Goal: Task Accomplishment & Management: Manage account settings

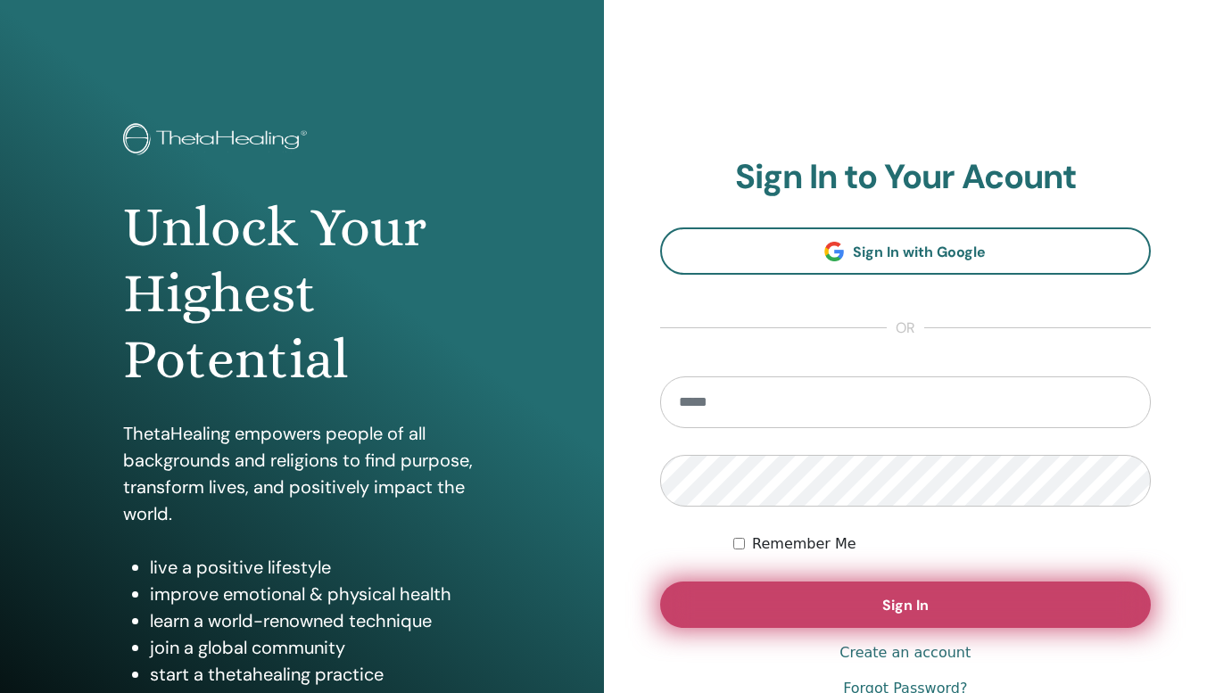
type input "**********"
click at [791, 600] on button "Sign In" at bounding box center [906, 605] width 492 height 46
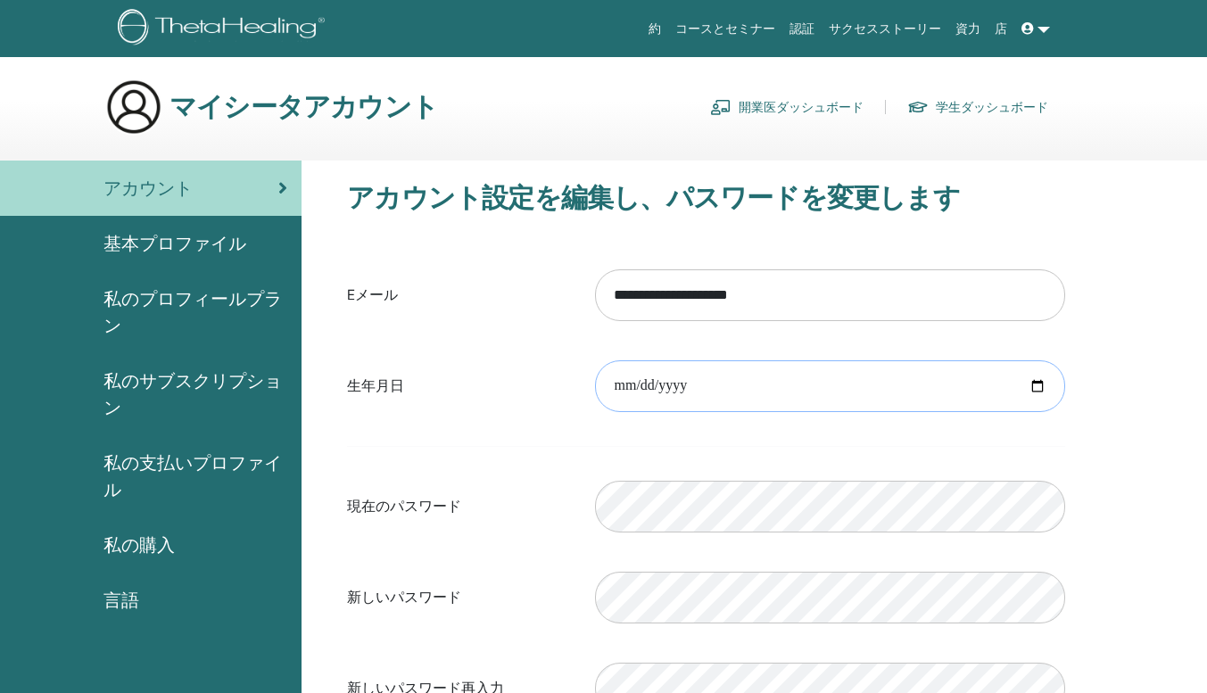
click at [696, 372] on input "date" at bounding box center [830, 386] width 470 height 52
click at [1037, 389] on input "date" at bounding box center [830, 386] width 470 height 52
type input "**********"
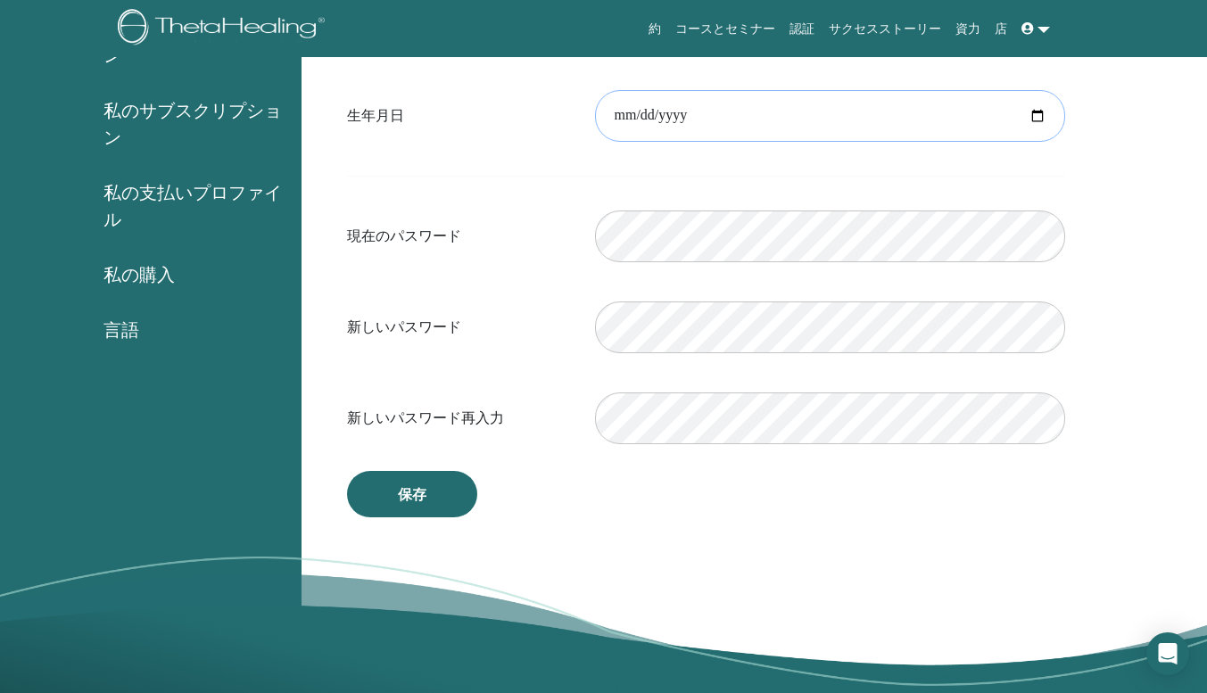
scroll to position [313, 0]
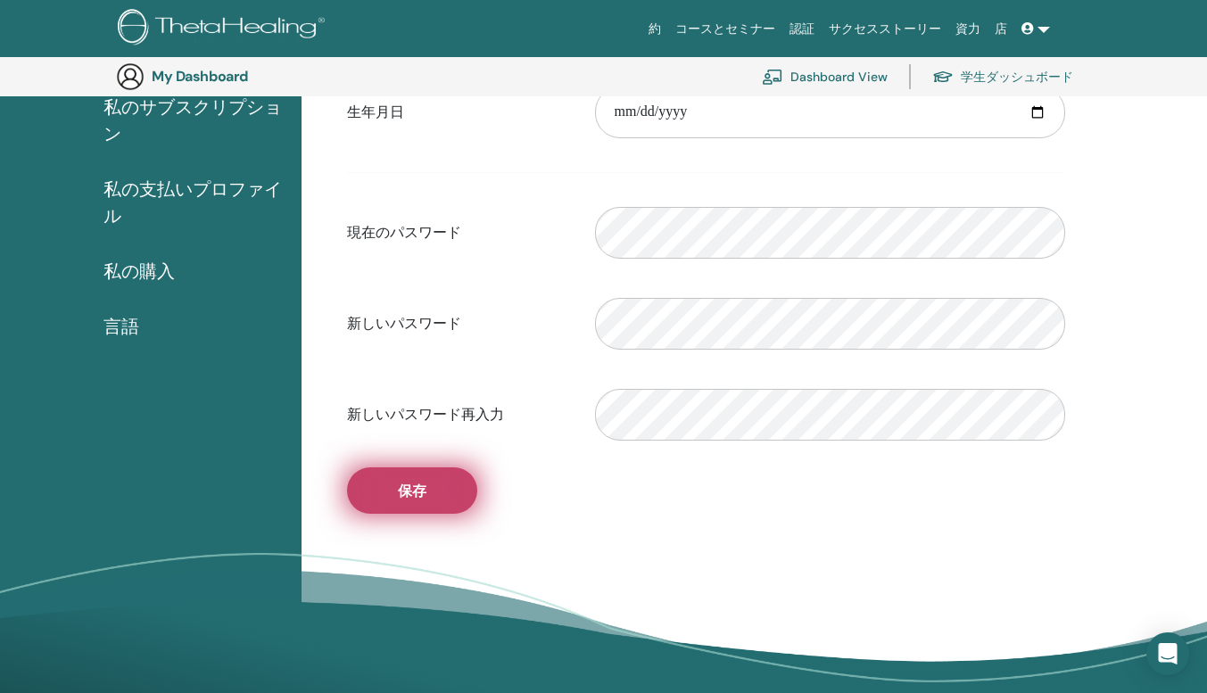
click at [453, 490] on button "保存" at bounding box center [412, 491] width 130 height 46
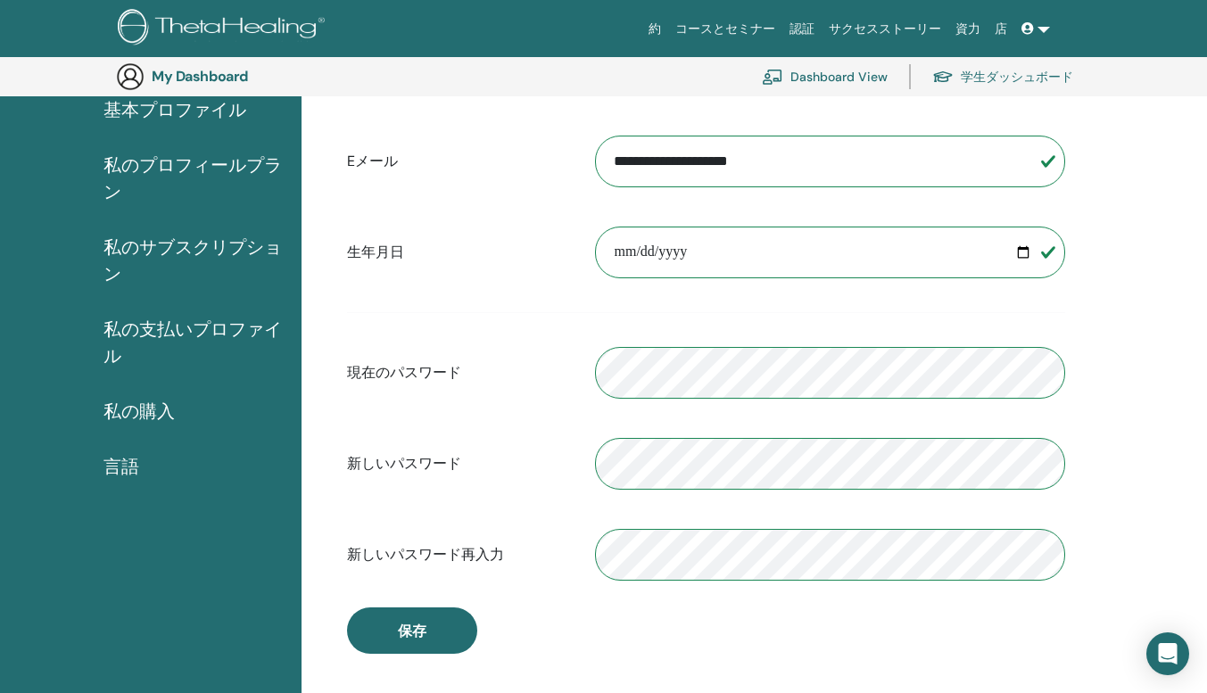
scroll to position [0, 0]
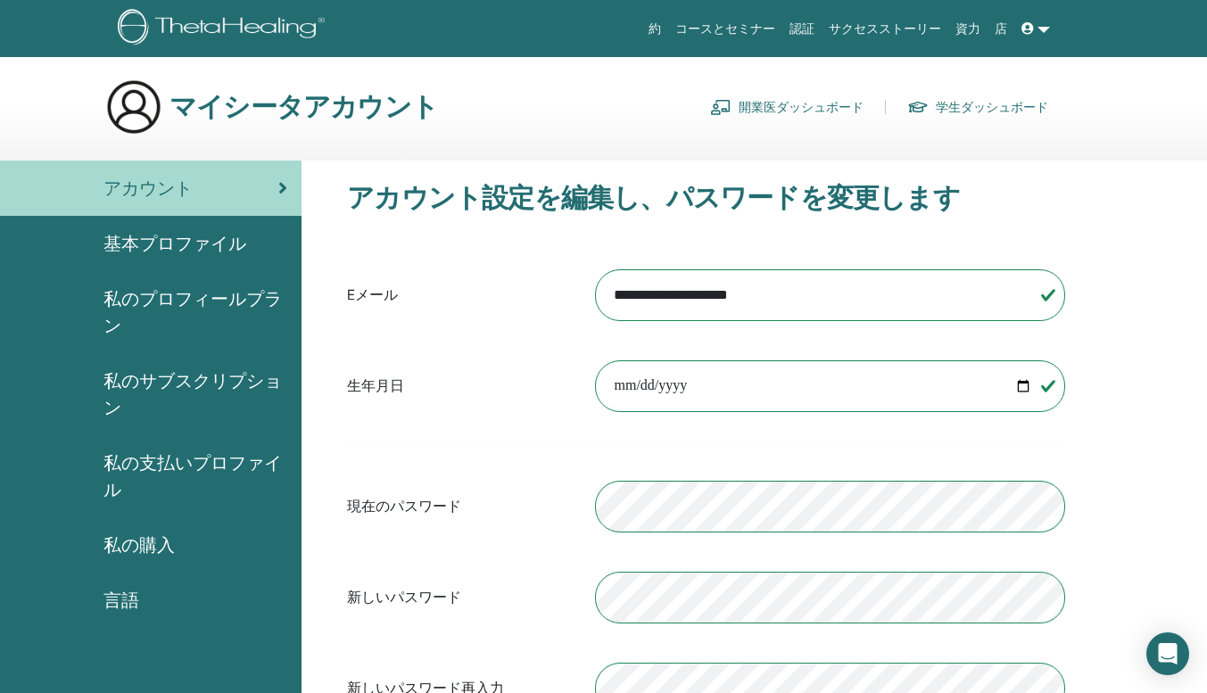
click at [215, 245] on span "基本プロファイル" at bounding box center [174, 243] width 143 height 27
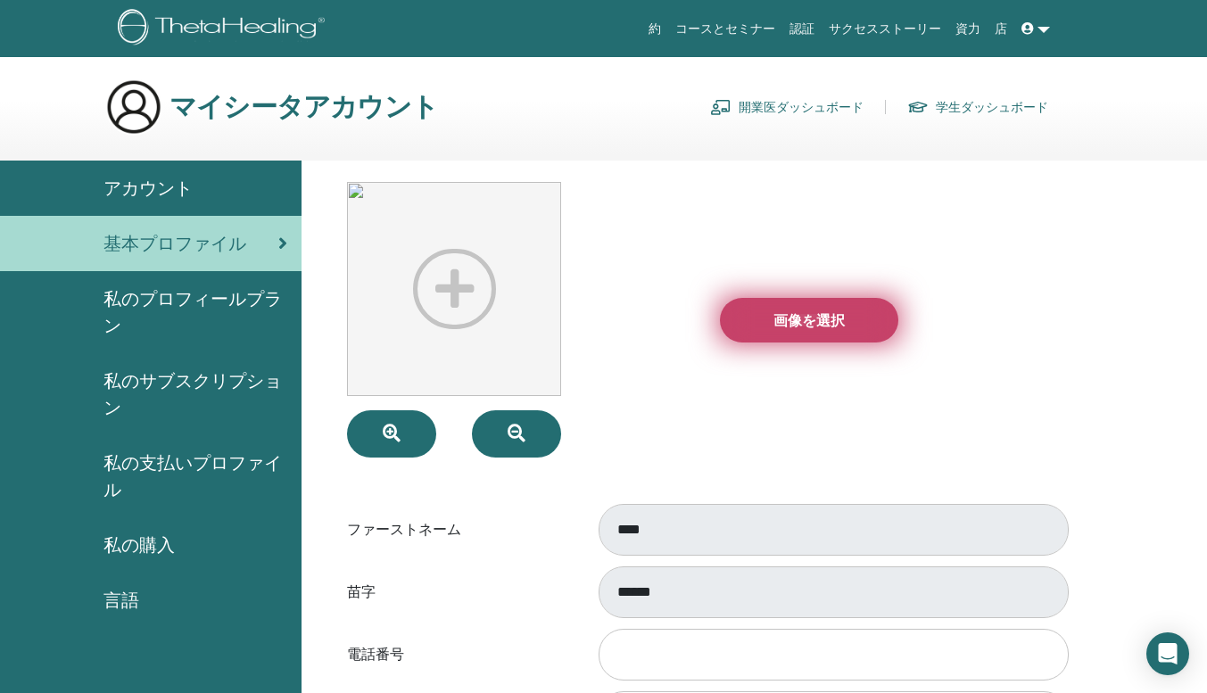
click at [821, 314] on span "画像を選択" at bounding box center [809, 320] width 71 height 19
click at [821, 314] on input "画像を選択" at bounding box center [809, 320] width 23 height 12
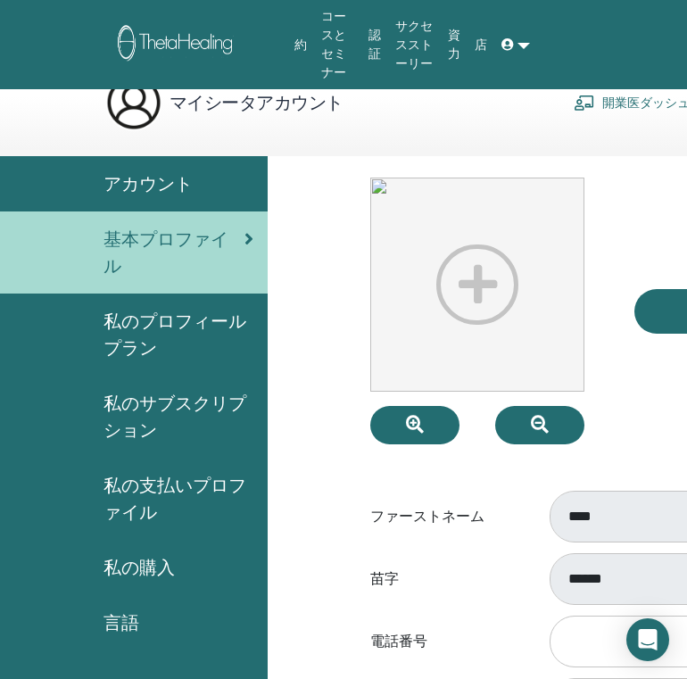
scroll to position [37, 0]
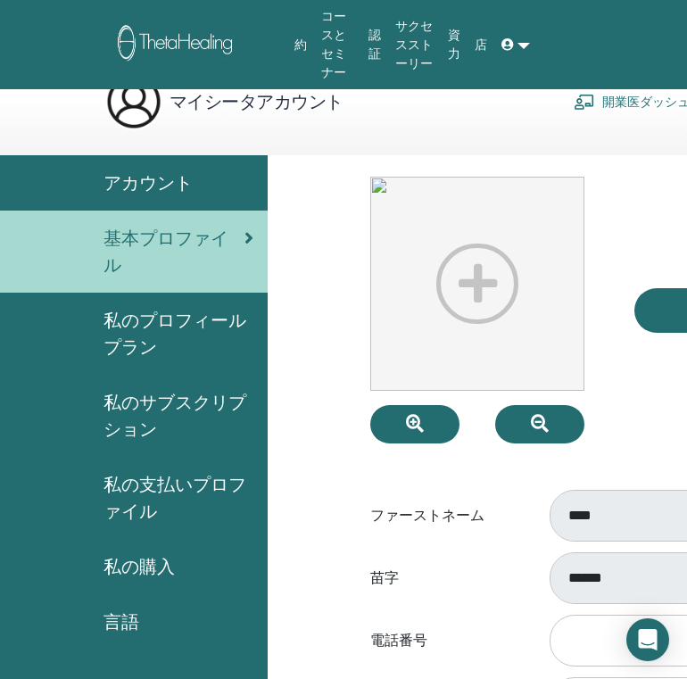
click at [505, 285] on img at bounding box center [477, 284] width 214 height 214
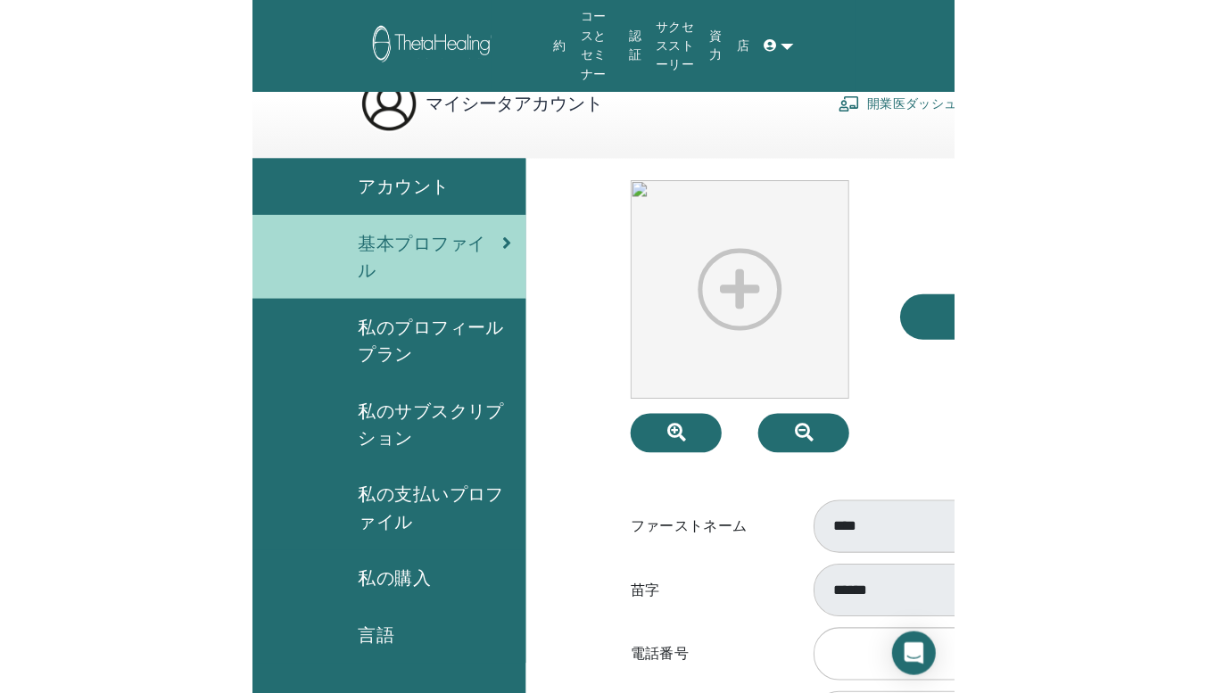
scroll to position [24, 0]
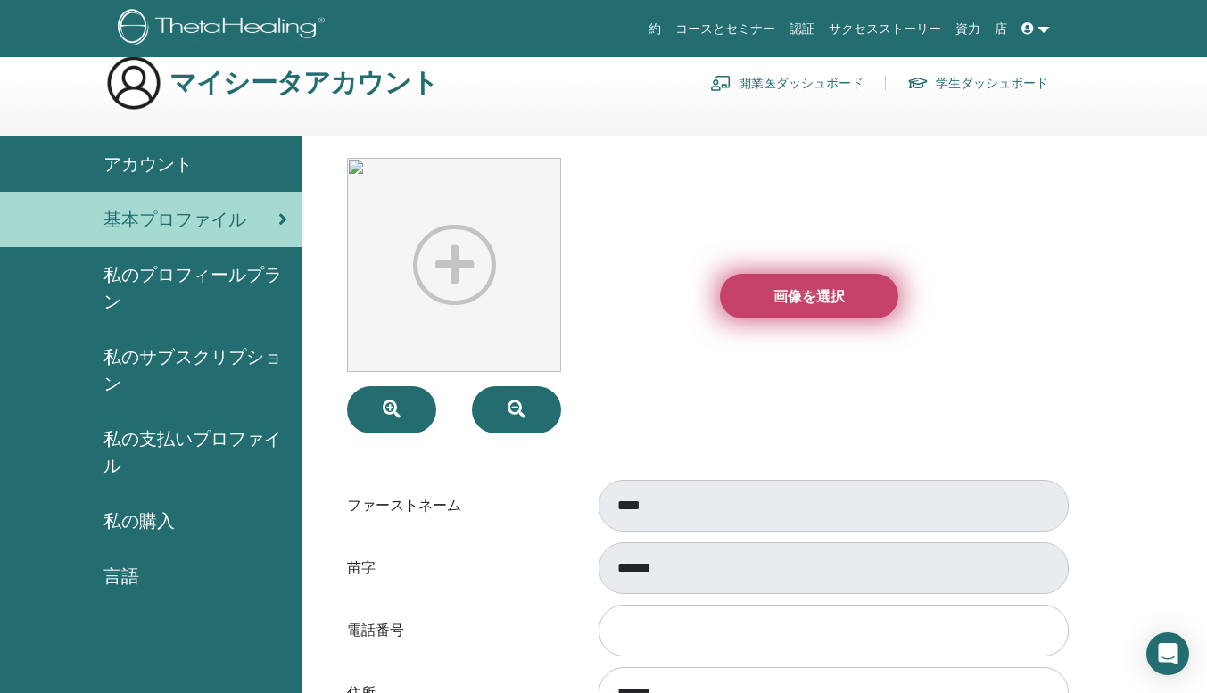
click at [812, 311] on label "画像を選択" at bounding box center [809, 296] width 178 height 45
click at [812, 302] on input "画像を選択" at bounding box center [809, 296] width 23 height 12
type input "**********"
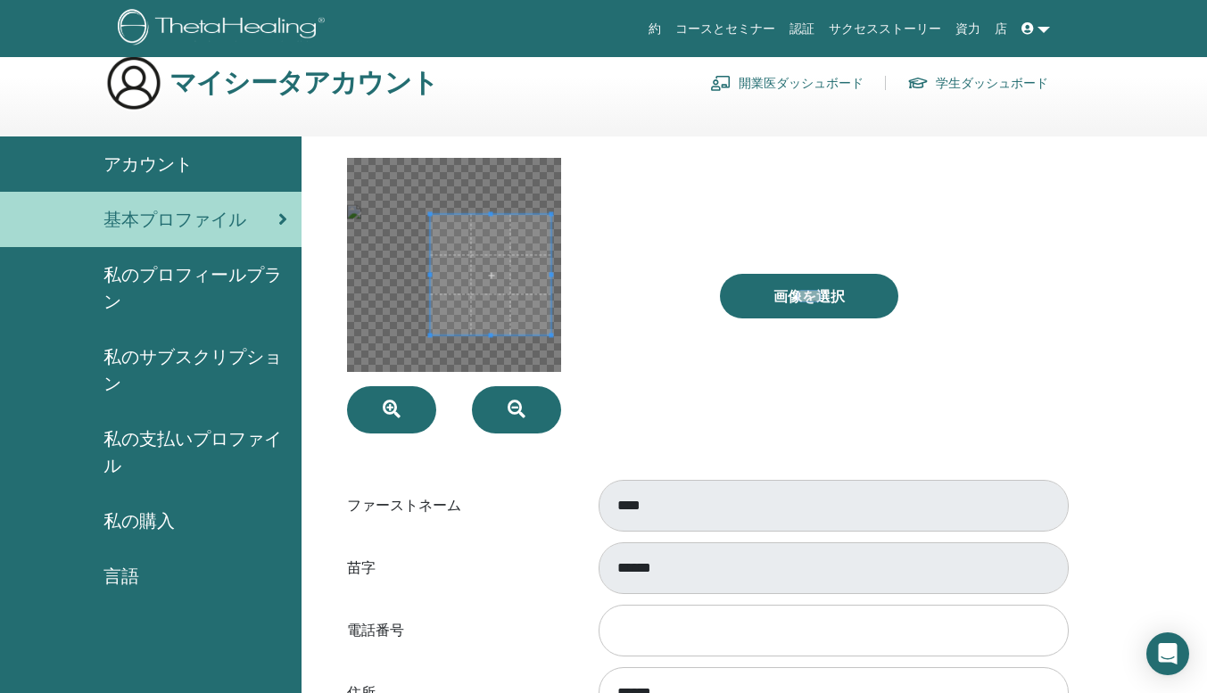
click at [494, 284] on span at bounding box center [491, 274] width 120 height 120
click at [404, 418] on button "button" at bounding box center [391, 409] width 89 height 47
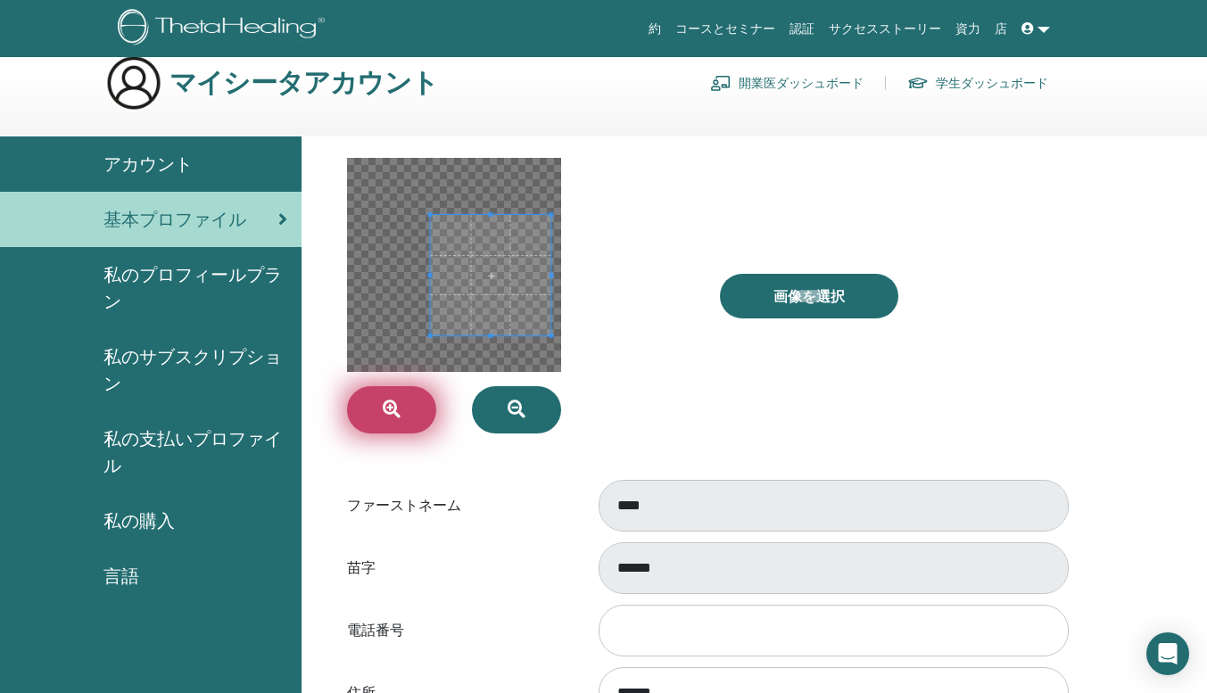
click at [404, 418] on button "button" at bounding box center [391, 409] width 89 height 47
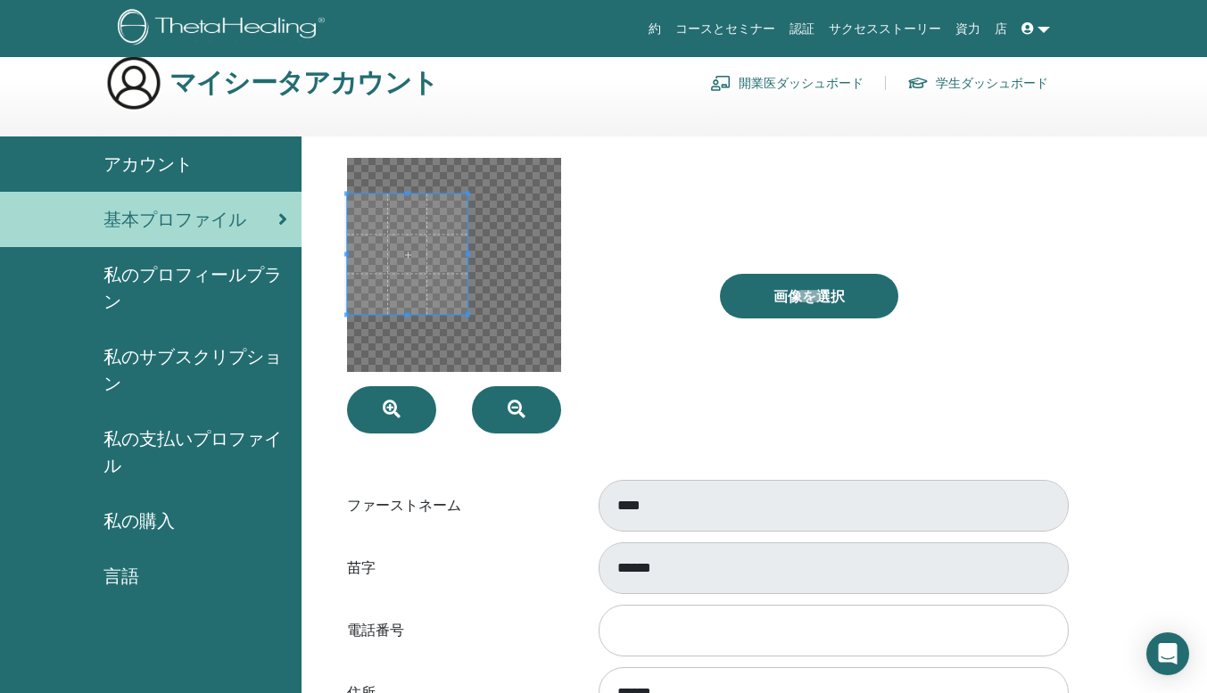
click at [462, 261] on span at bounding box center [407, 254] width 120 height 120
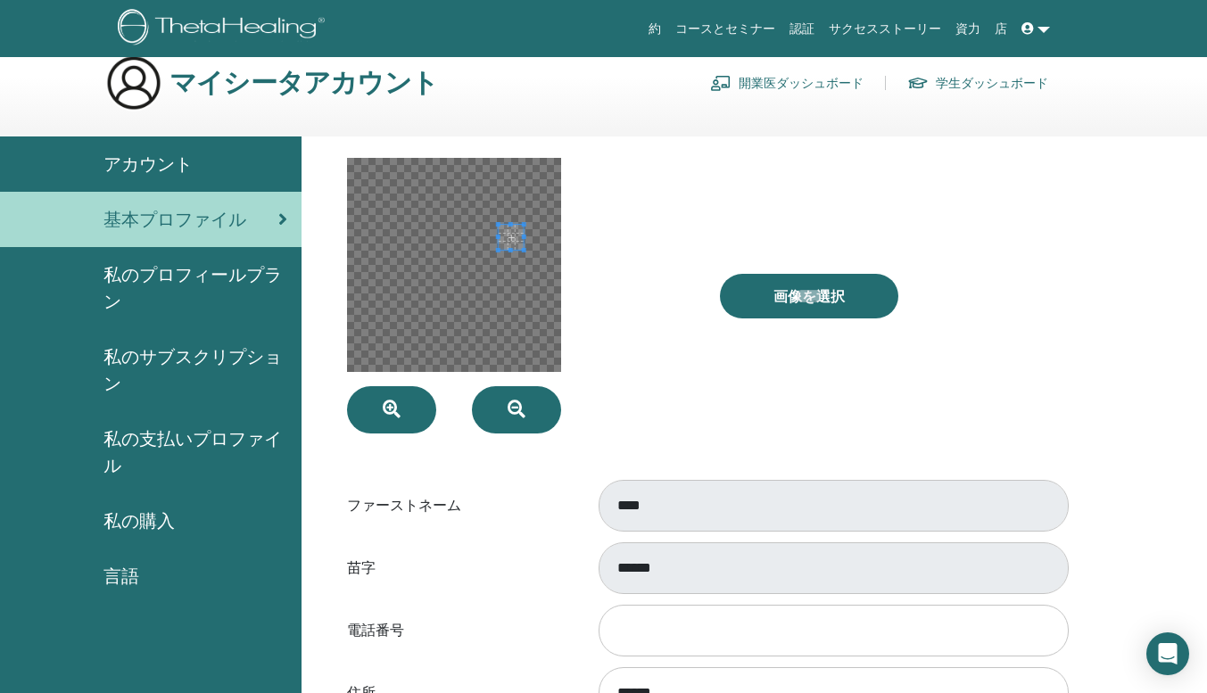
click at [563, 224] on div at bounding box center [520, 296] width 372 height 276
click at [370, 237] on span at bounding box center [368, 238] width 24 height 24
click at [433, 269] on div at bounding box center [395, 265] width 79 height 79
click at [548, 253] on div at bounding box center [454, 265] width 214 height 214
click at [542, 411] on button "button" at bounding box center [516, 409] width 89 height 47
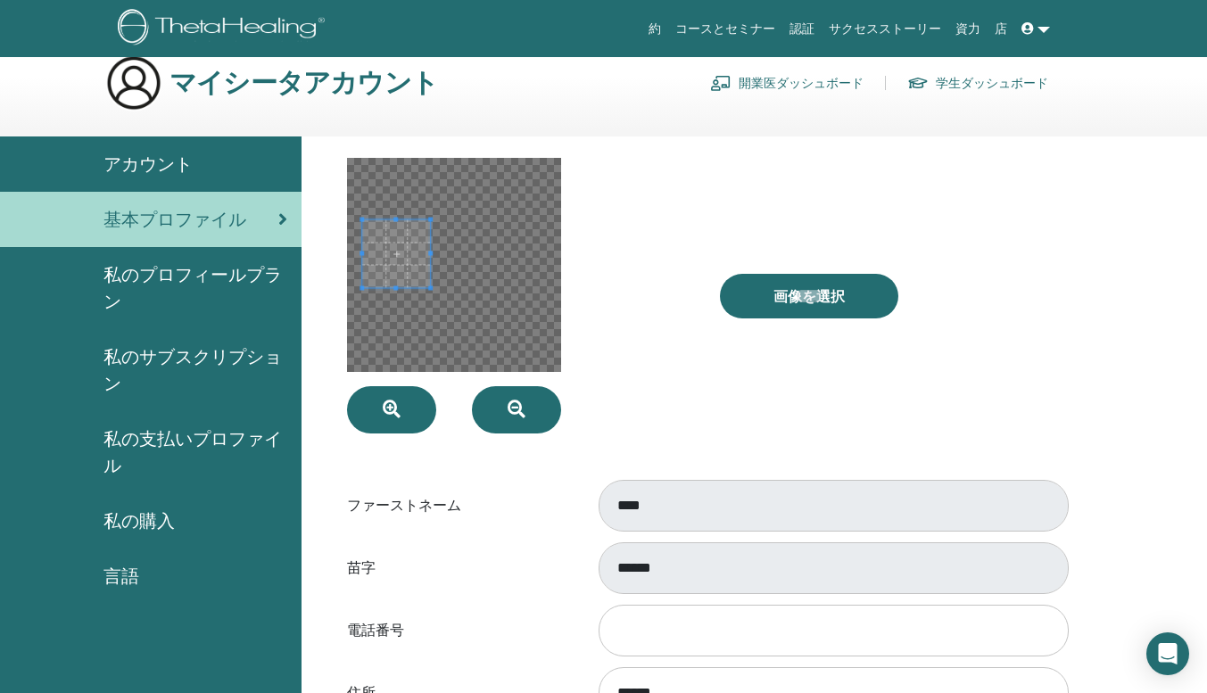
click at [443, 284] on div at bounding box center [454, 265] width 214 height 214
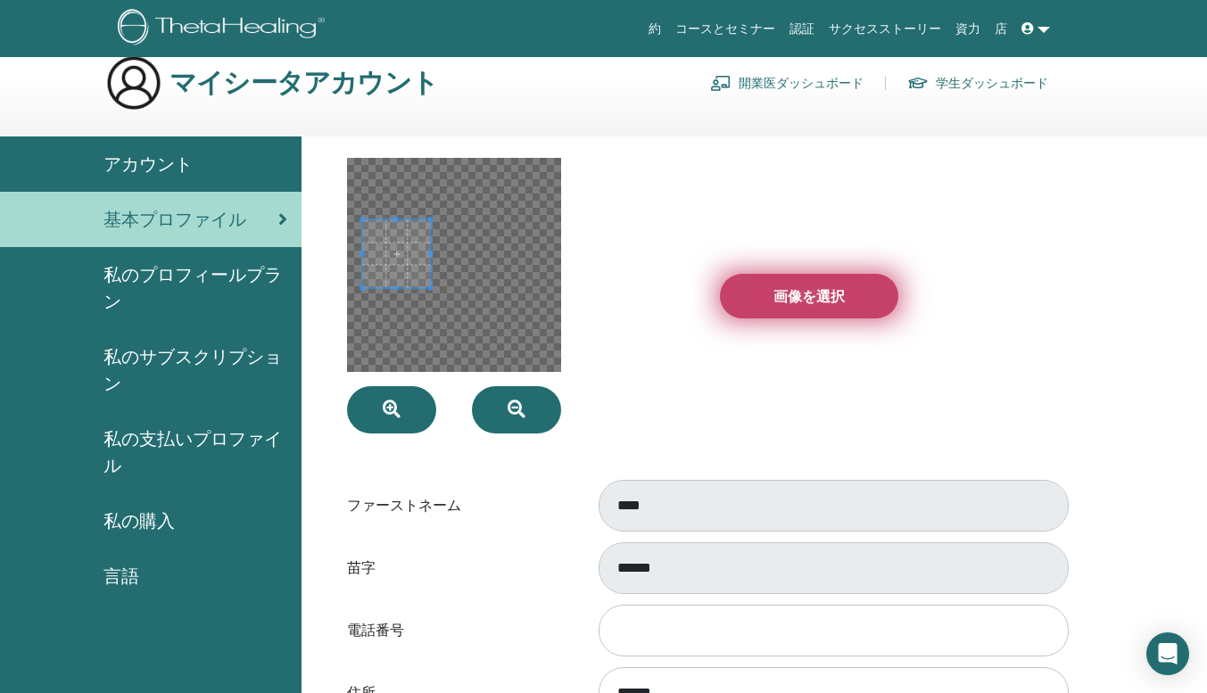
click at [803, 277] on label "画像を選択" at bounding box center [809, 296] width 178 height 45
click at [803, 290] on input "画像を選択" at bounding box center [809, 296] width 23 height 12
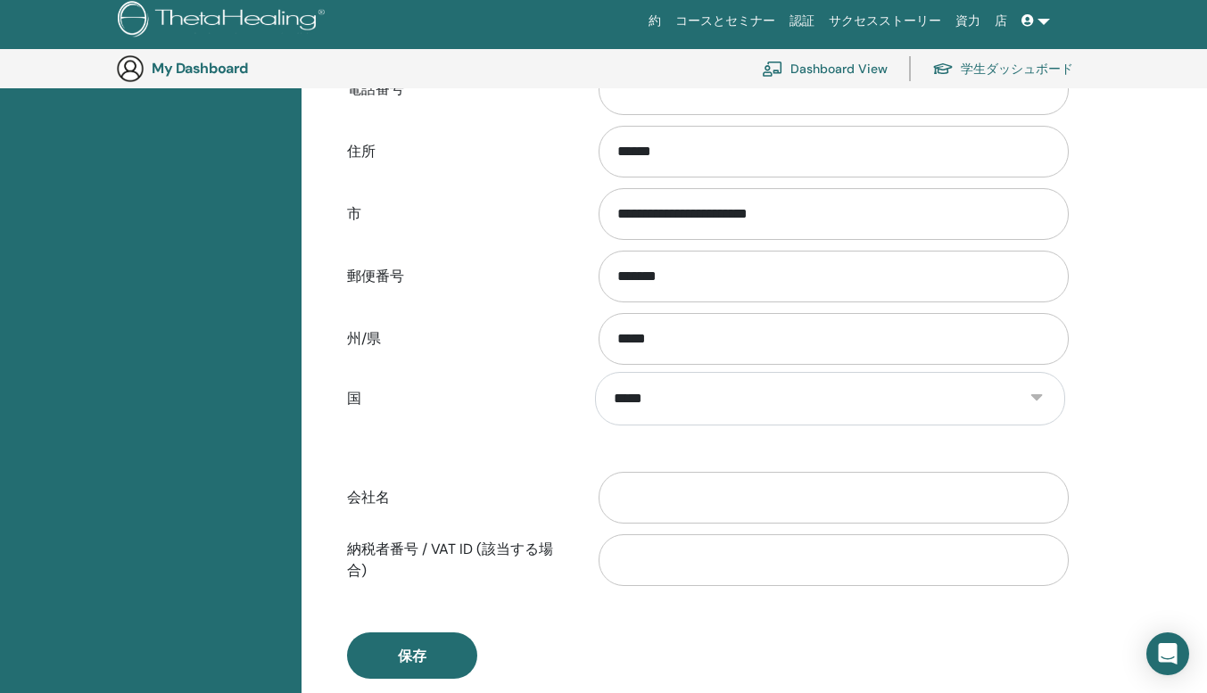
scroll to position [762, 0]
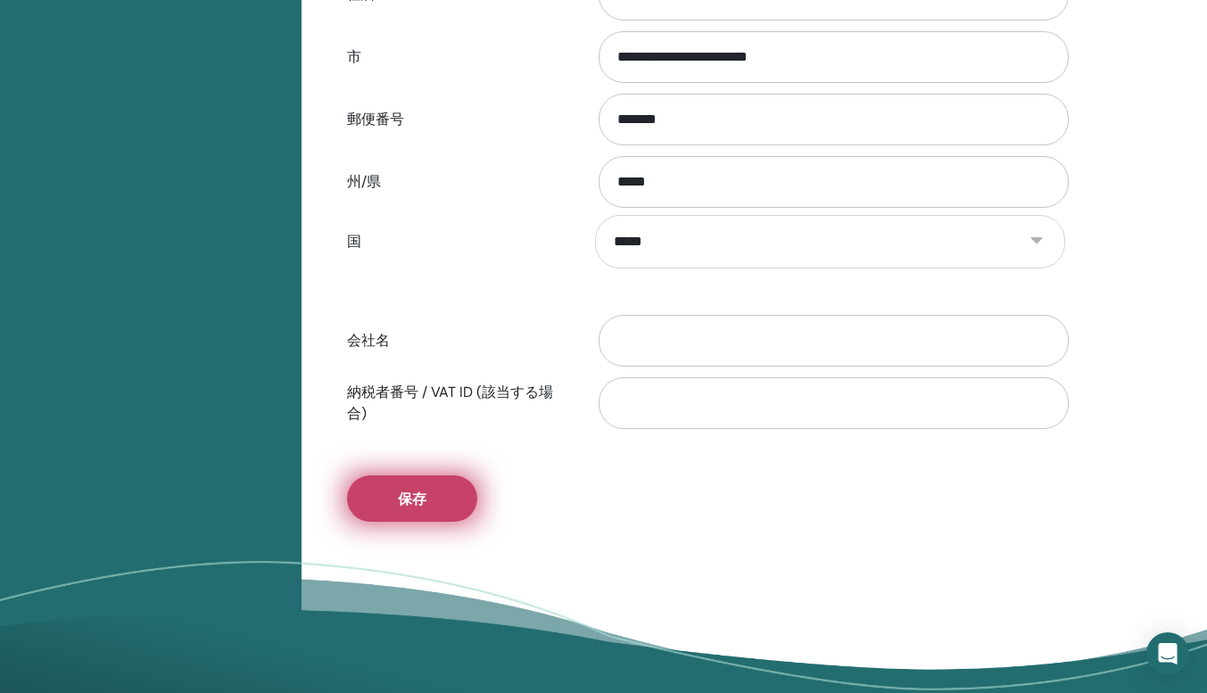
click at [440, 509] on button "保存" at bounding box center [412, 499] width 130 height 46
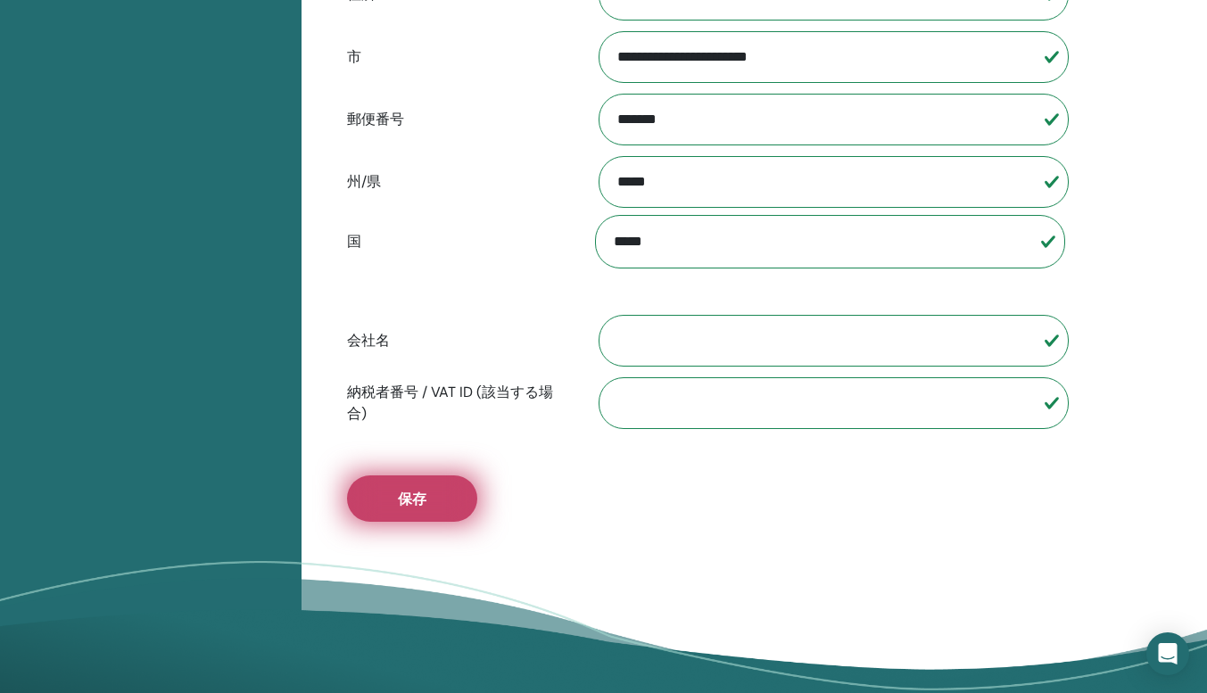
click at [440, 509] on button "保存" at bounding box center [412, 499] width 130 height 46
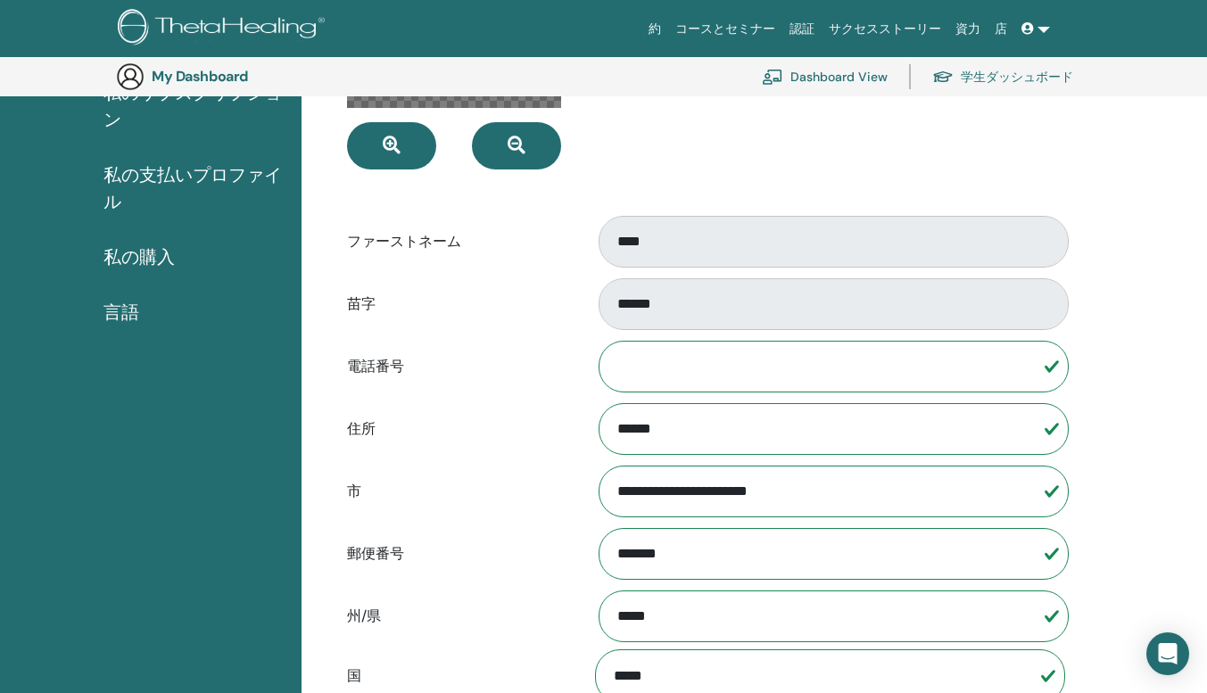
scroll to position [0, 0]
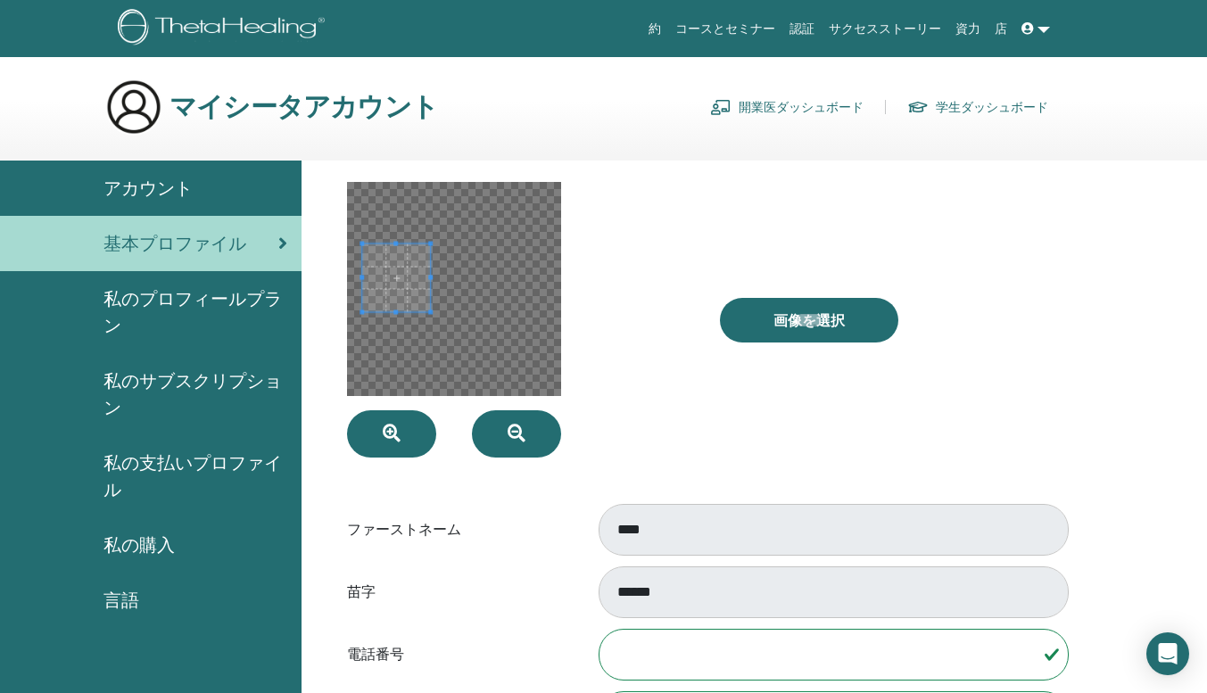
click at [669, 410] on div at bounding box center [520, 320] width 372 height 276
click at [229, 178] on div "アカウント" at bounding box center [150, 188] width 273 height 27
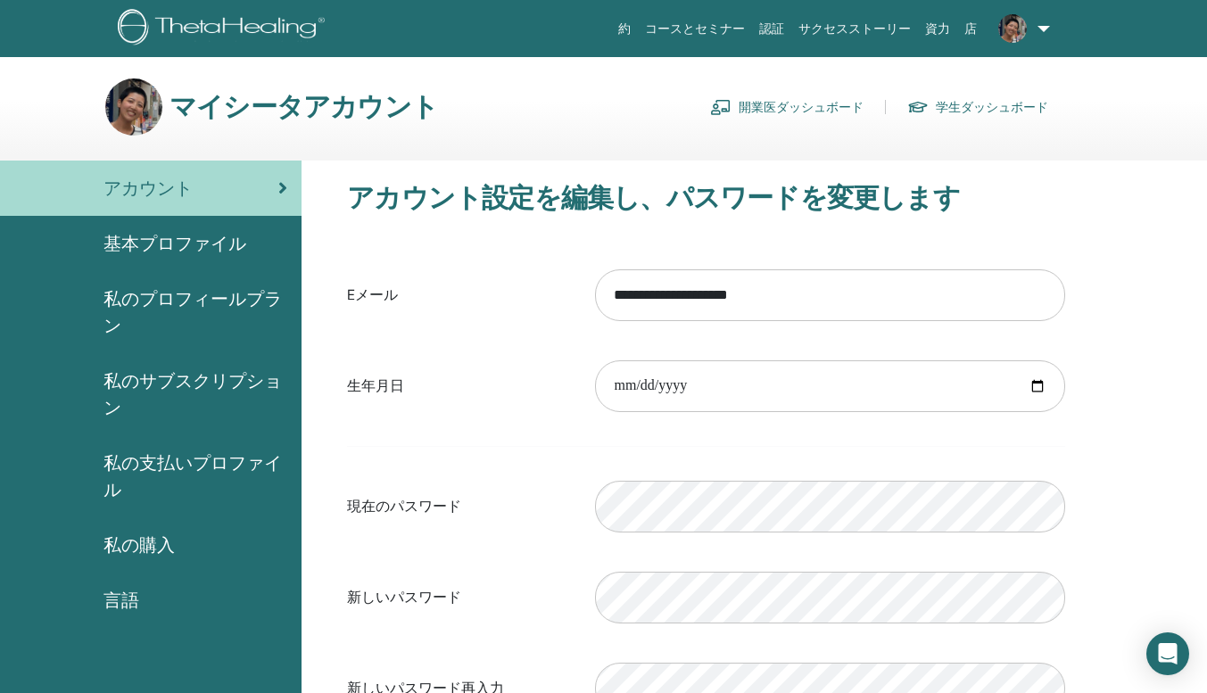
click at [205, 16] on img at bounding box center [224, 29] width 213 height 40
